Goal: Navigation & Orientation: Find specific page/section

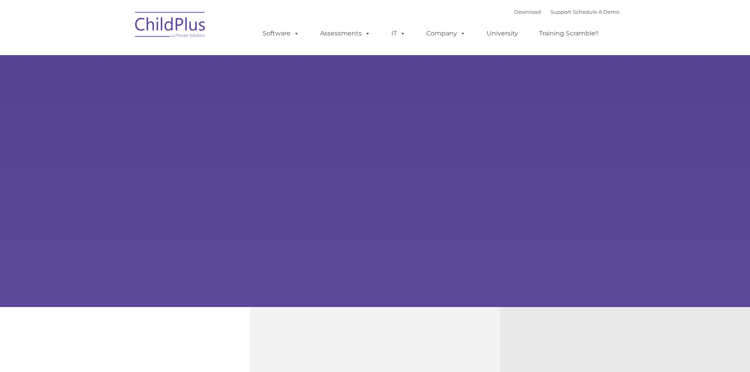
select select "MEDIUM"
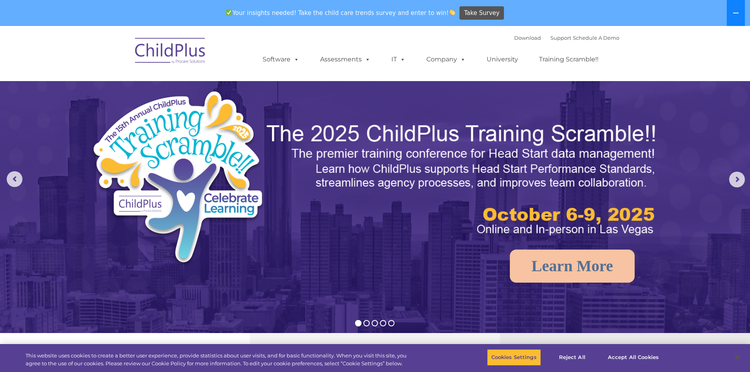
click at [736, 14] on icon at bounding box center [736, 13] width 6 height 6
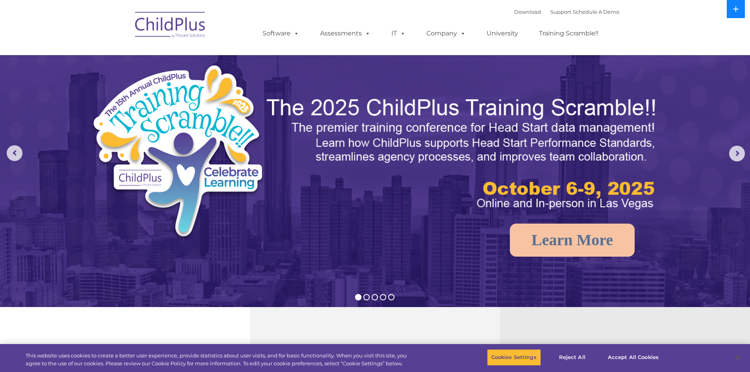
click at [736, 14] on button at bounding box center [736, 9] width 18 height 18
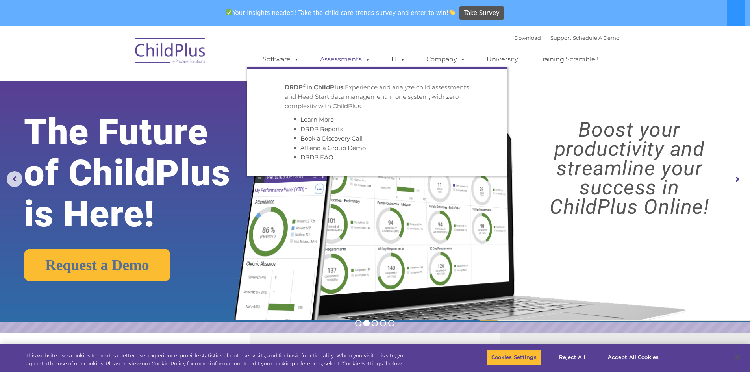
click at [329, 60] on link "Assessments" at bounding box center [345, 60] width 66 height 16
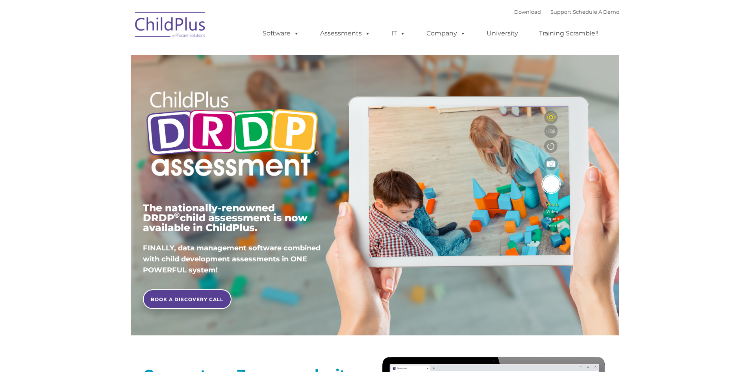
type input ""
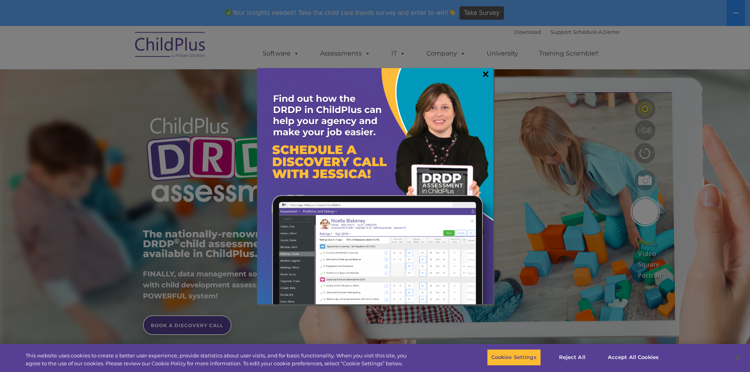
click at [487, 73] on link "×" at bounding box center [485, 74] width 9 height 8
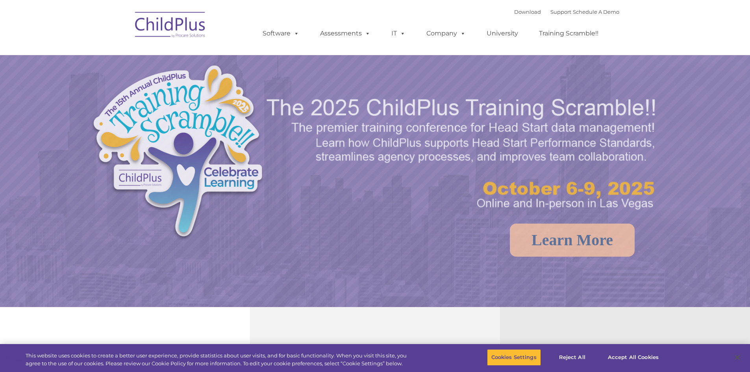
select select "MEDIUM"
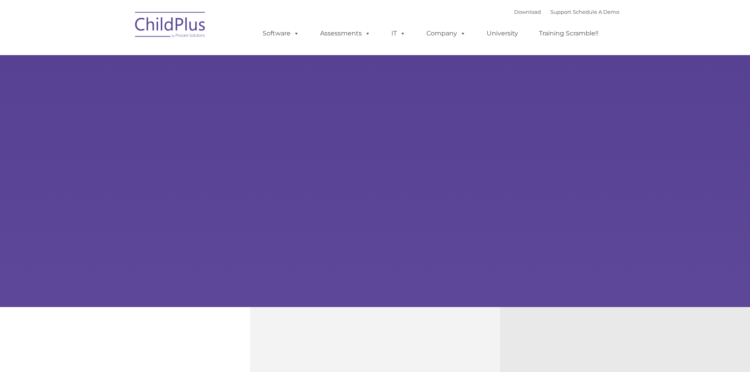
select select "MEDIUM"
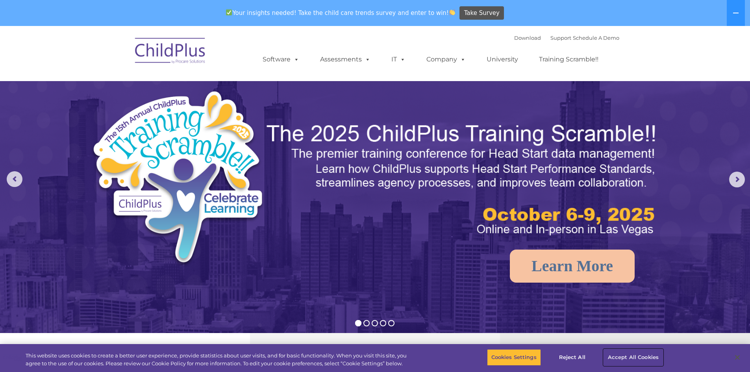
click at [629, 361] on button "Accept All Cookies" at bounding box center [633, 357] width 59 height 17
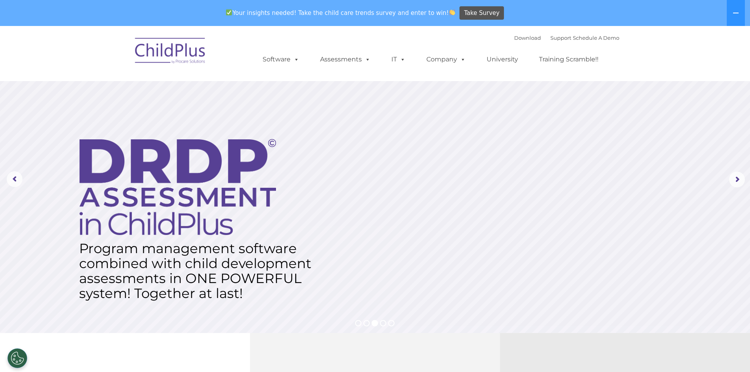
click at [181, 51] on img at bounding box center [170, 51] width 79 height 39
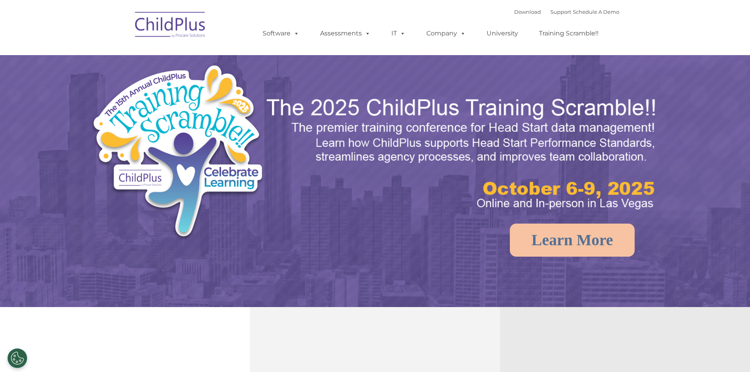
select select "MEDIUM"
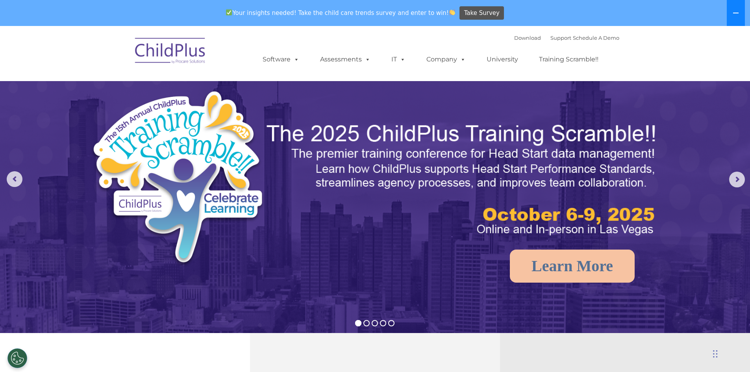
click at [735, 9] on button at bounding box center [736, 13] width 18 height 26
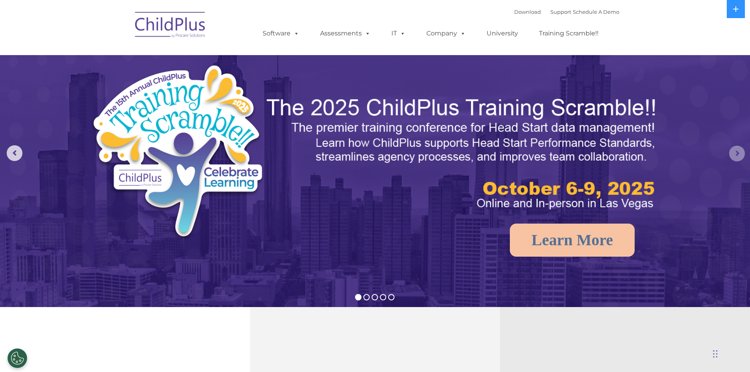
click at [736, 154] on rs-arrow at bounding box center [738, 154] width 16 height 16
